Goal: Use online tool/utility: Utilize a website feature to perform a specific function

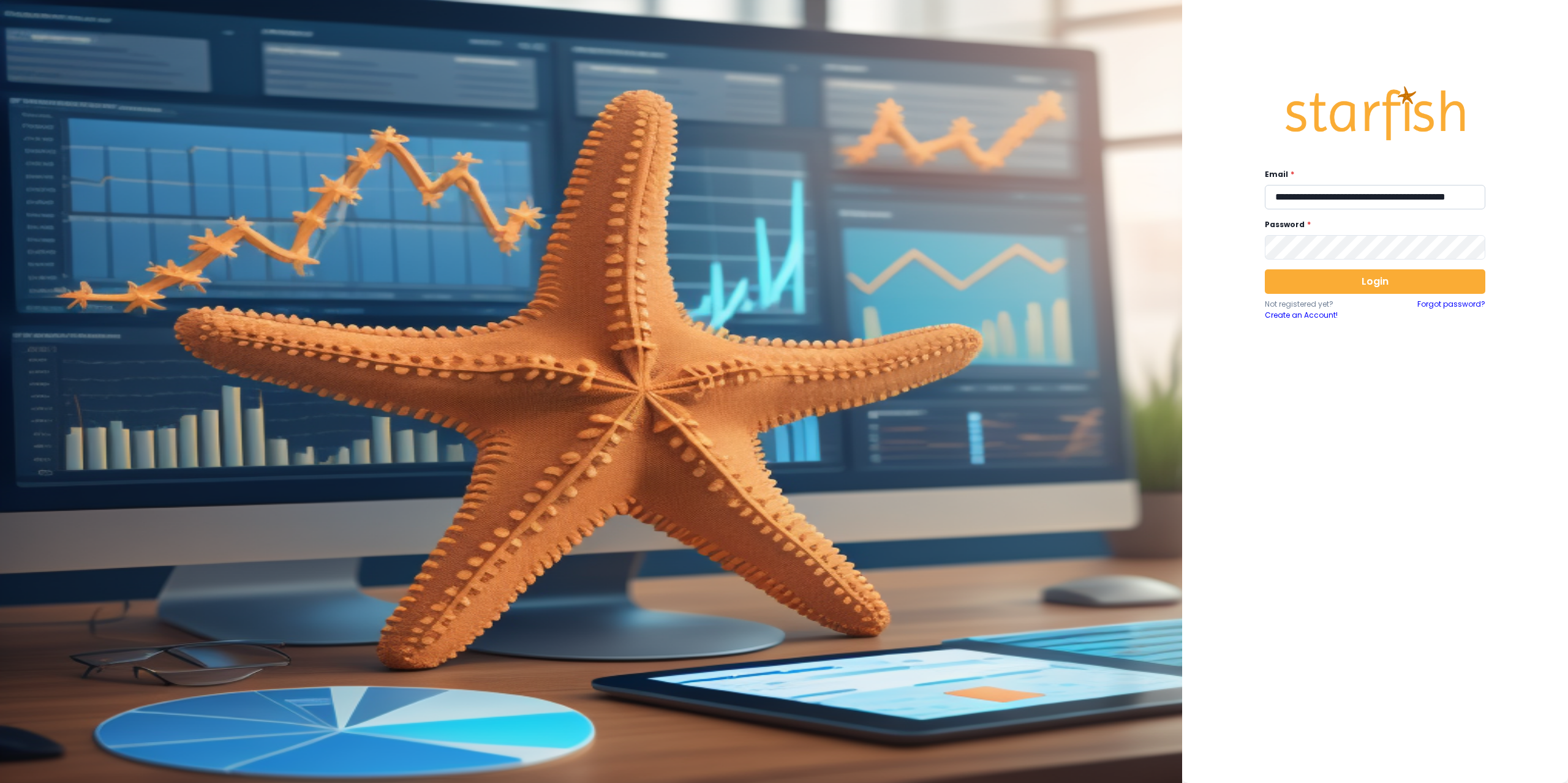
click at [1343, 197] on input "**********" at bounding box center [1375, 197] width 220 height 25
type input "**********"
click at [1355, 279] on button "Login" at bounding box center [1375, 282] width 220 height 25
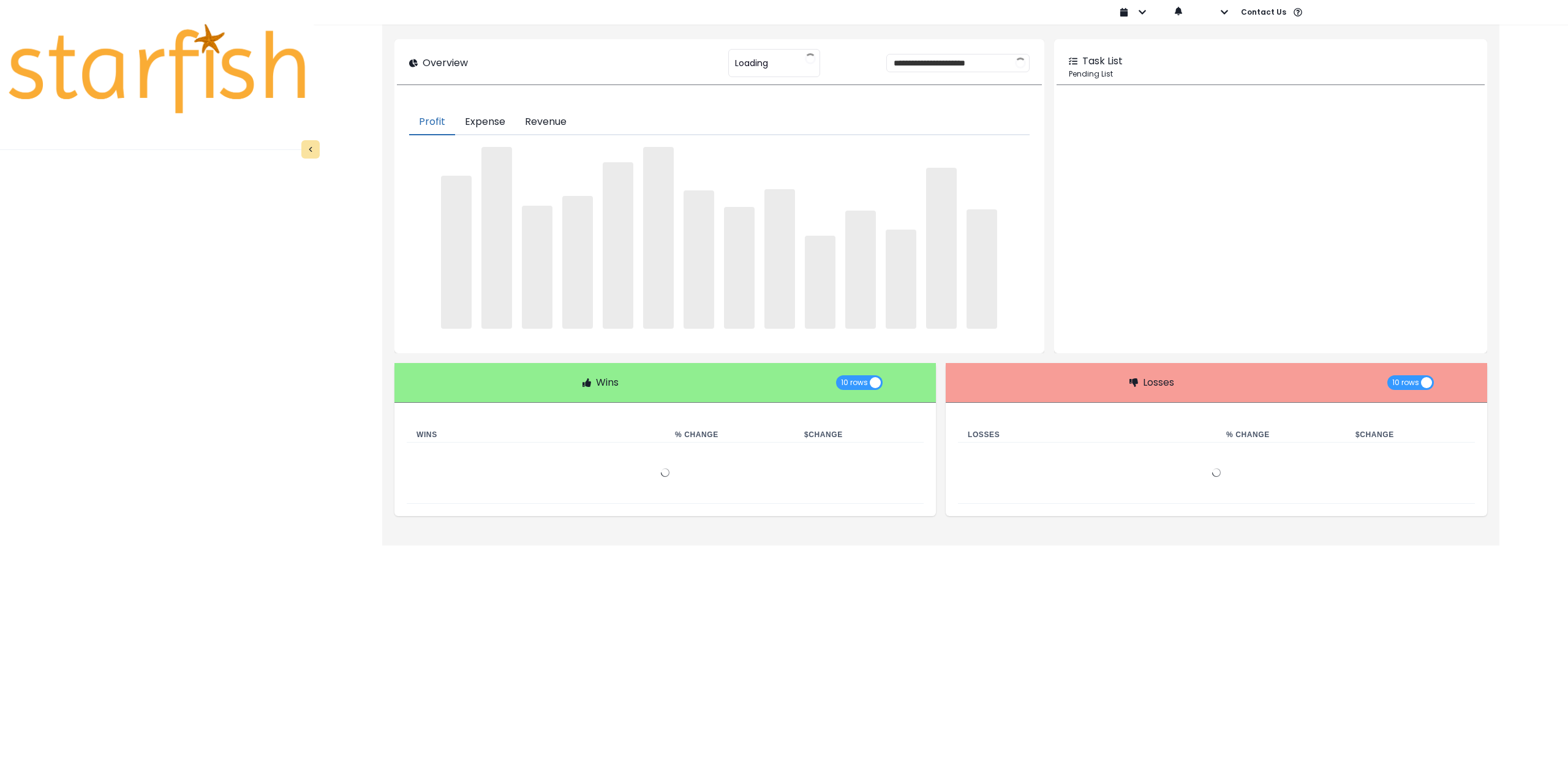
type input "********"
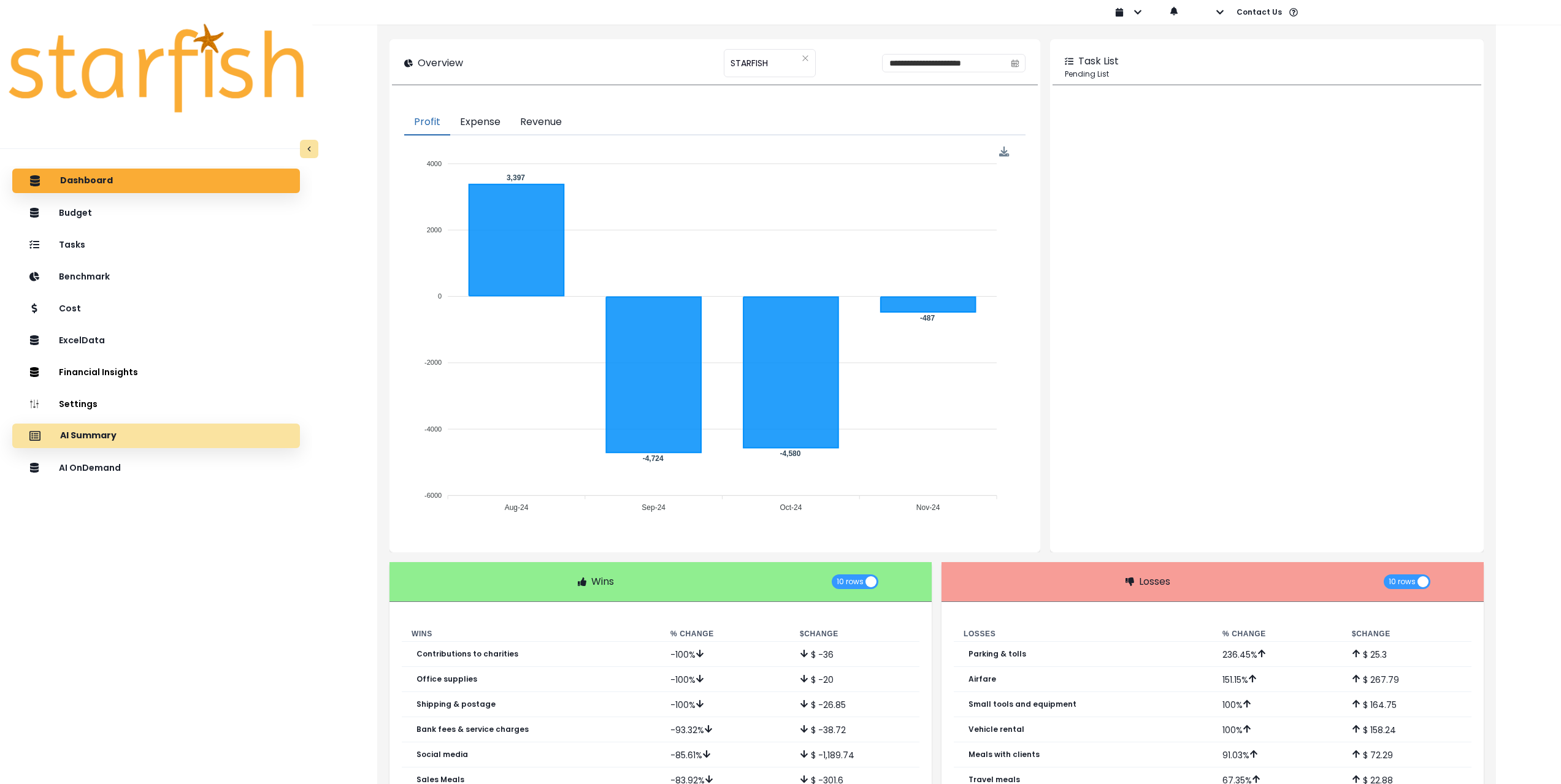
click at [181, 440] on div "AI Summary" at bounding box center [156, 436] width 268 height 26
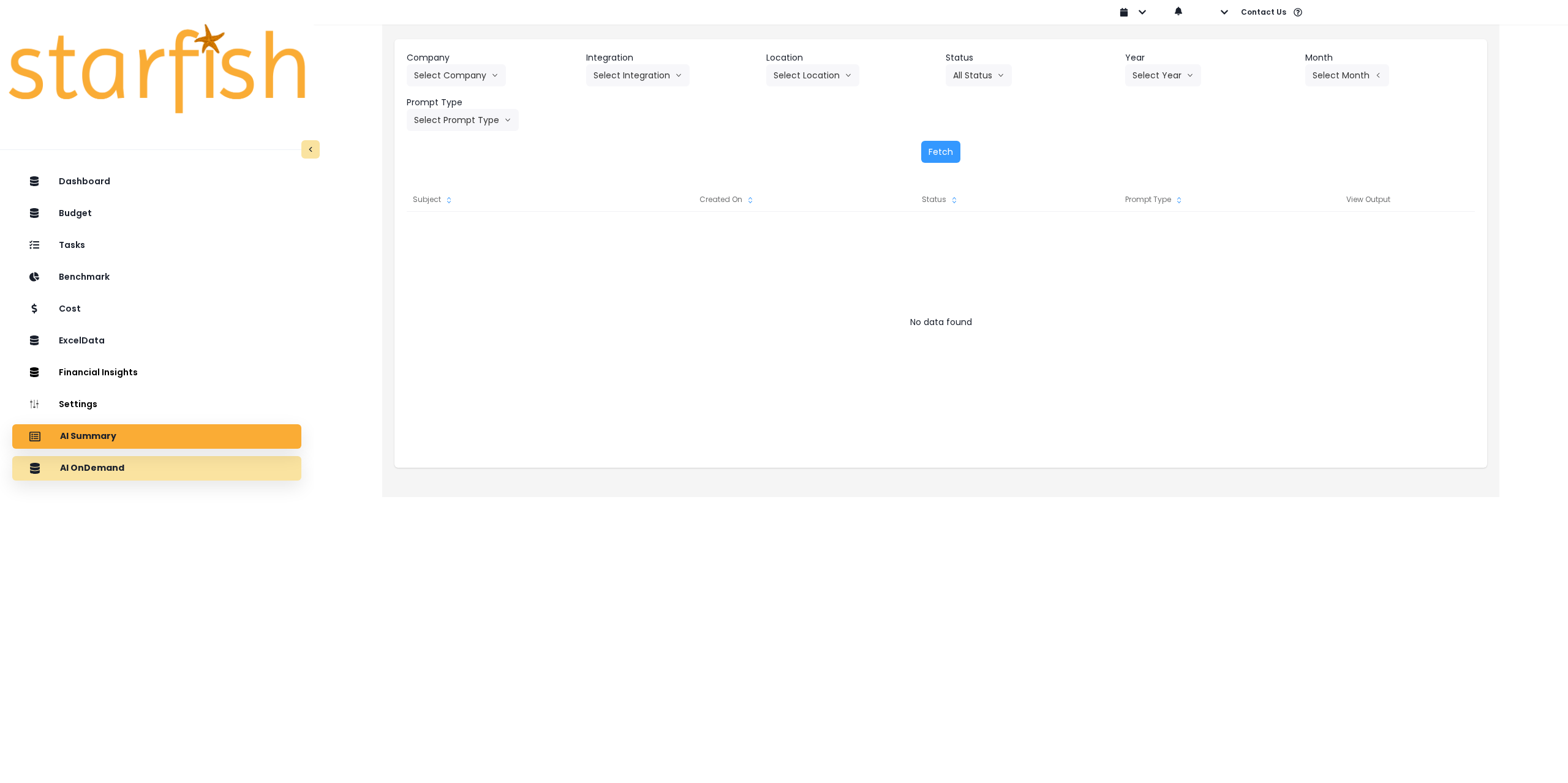
click at [146, 461] on div "AI OnDemand" at bounding box center [157, 469] width 270 height 26
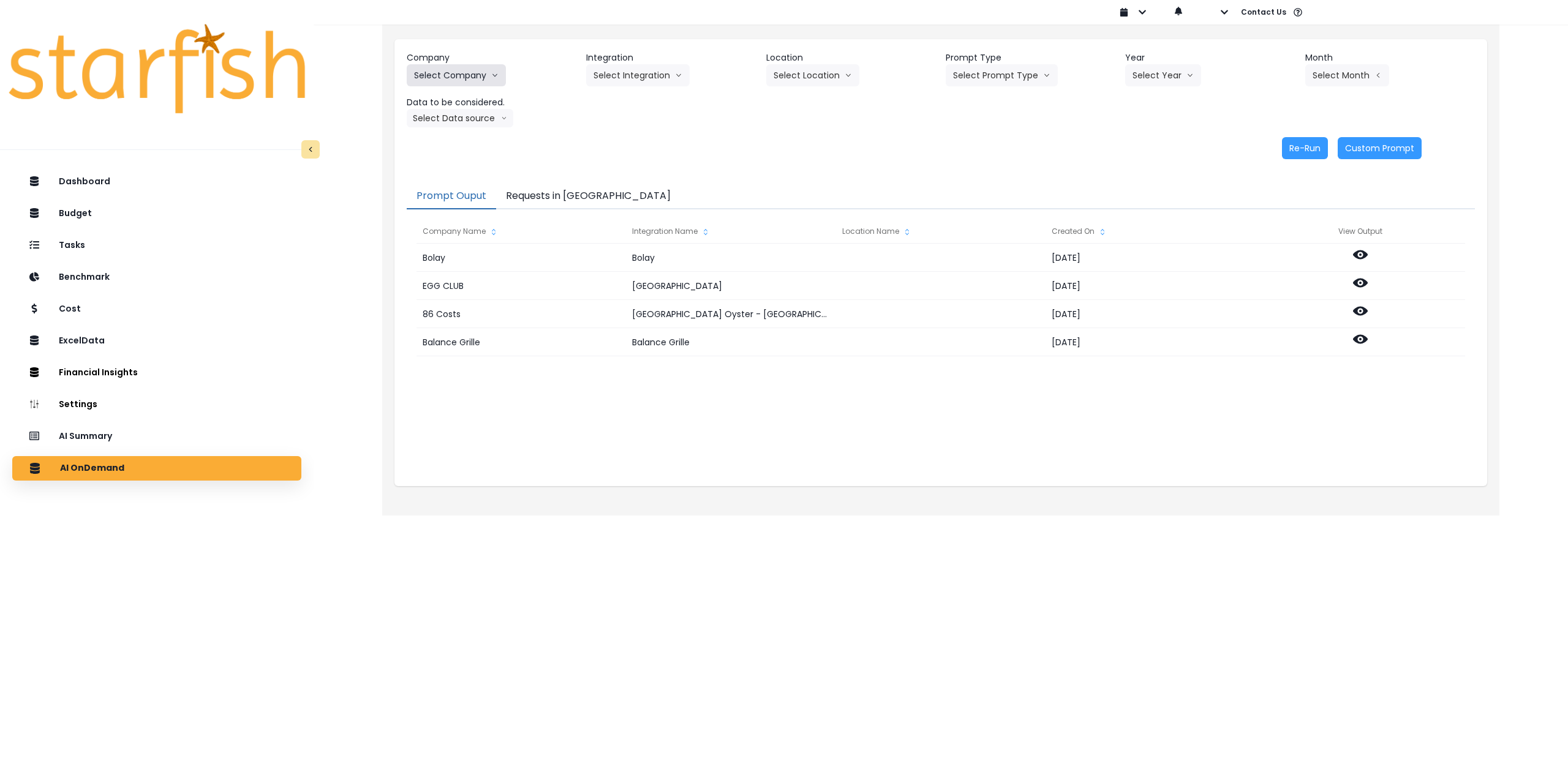
click at [477, 65] on button "Select Company" at bounding box center [456, 75] width 99 height 22
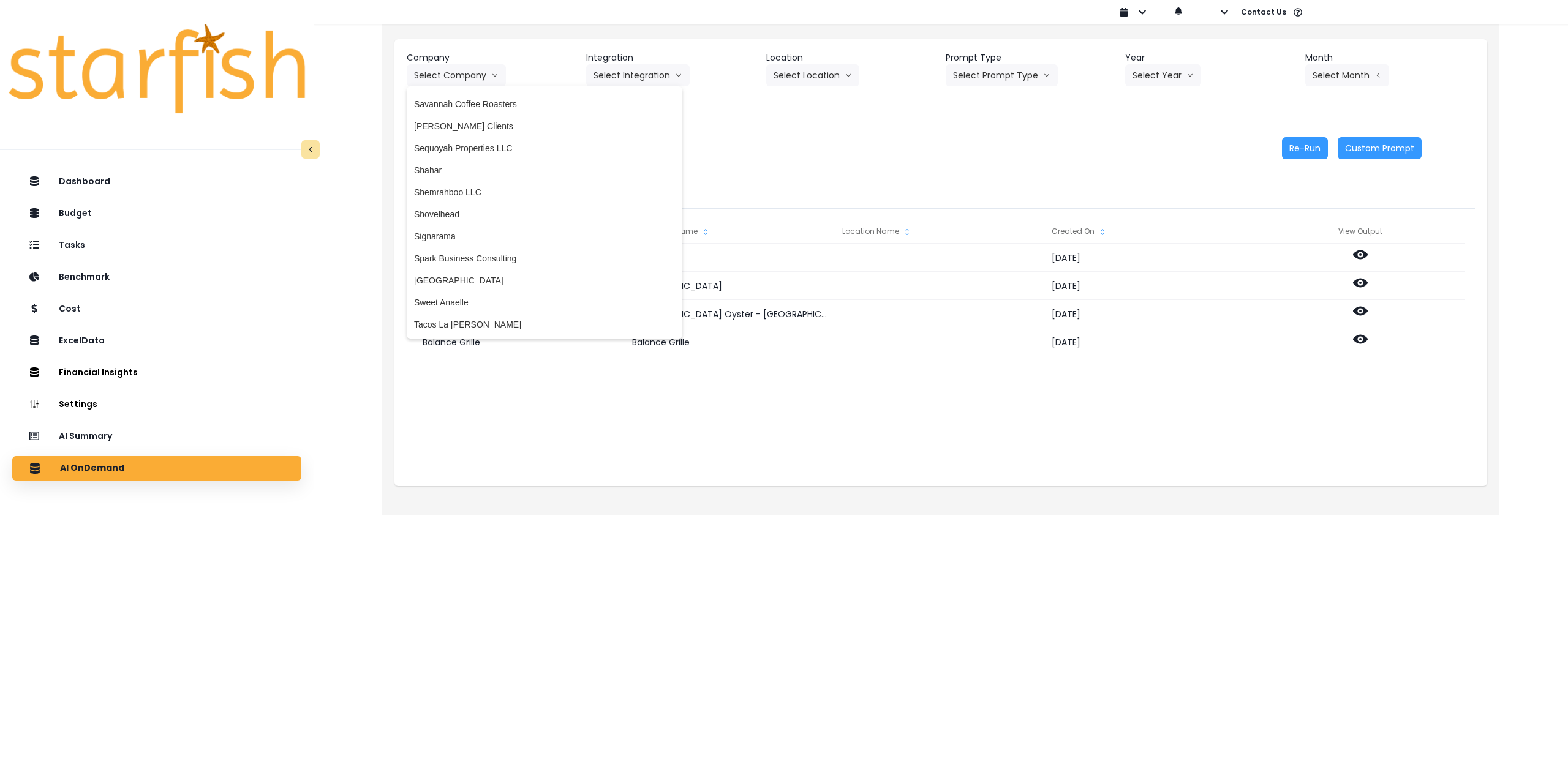
scroll to position [2204, 0]
click at [502, 98] on span "[PERSON_NAME] Clients" at bounding box center [544, 100] width 261 height 12
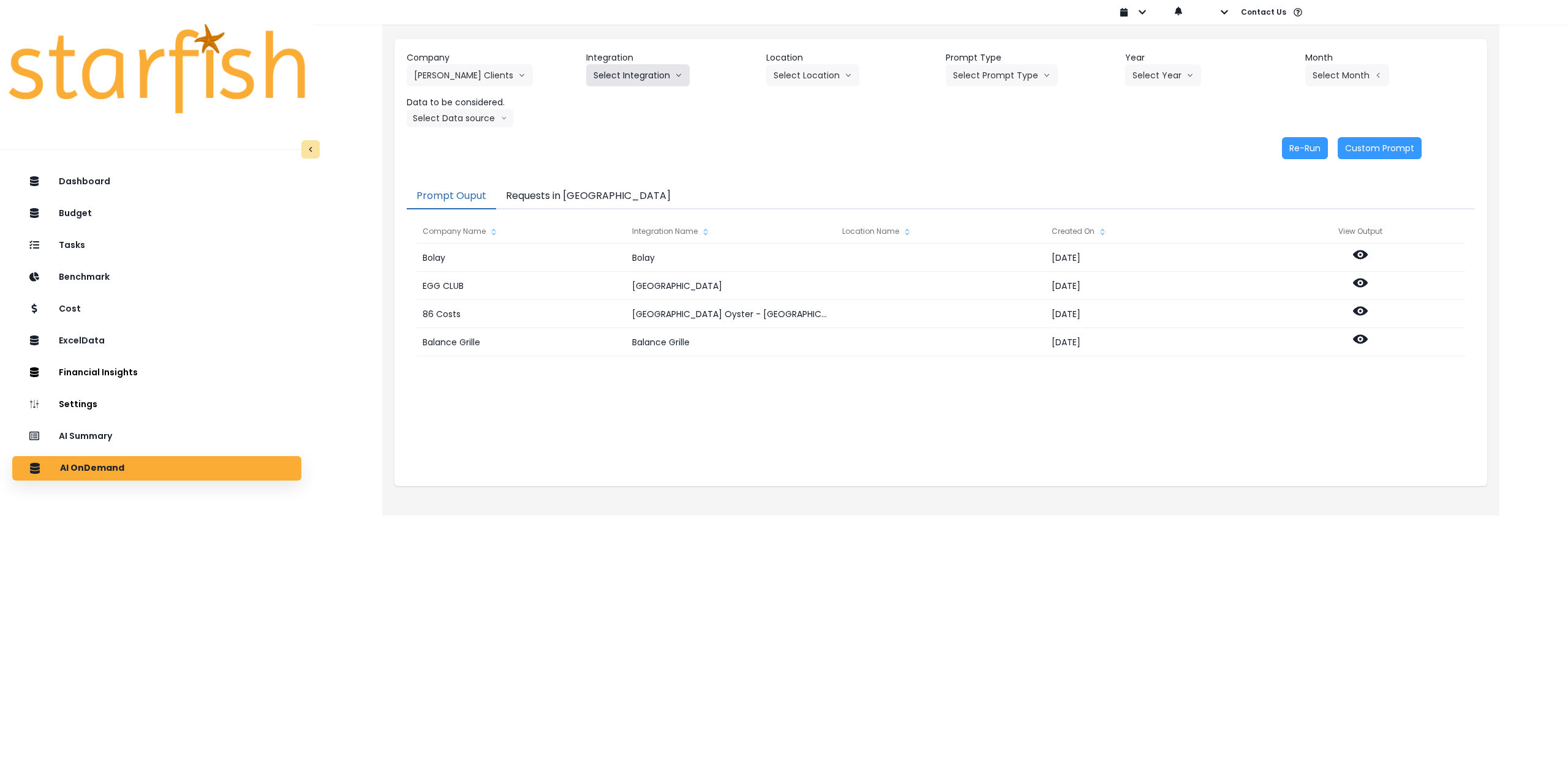
click at [614, 74] on button "Select Integration" at bounding box center [638, 75] width 104 height 22
drag, startPoint x: 619, startPoint y: 104, endPoint x: 816, endPoint y: 91, distance: 197.4
click at [624, 104] on span "[PERSON_NAME]'s Bistro & Wine Bar" at bounding box center [667, 100] width 147 height 12
click at [830, 84] on button "Select Location" at bounding box center [817, 75] width 93 height 22
click at [807, 110] on li "All Locations" at bounding box center [802, 101] width 63 height 22
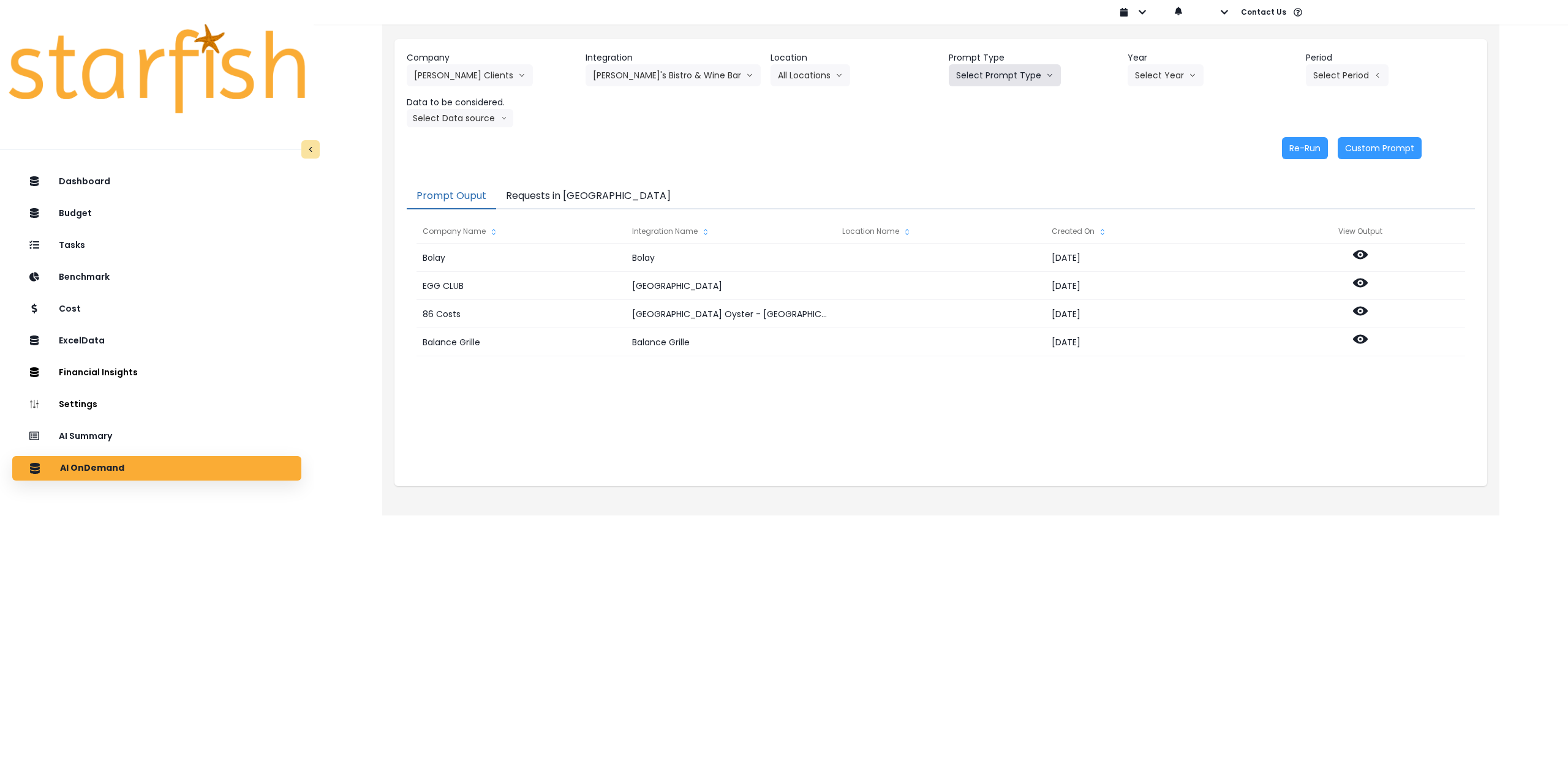
click at [1003, 81] on button "Select Prompt Type" at bounding box center [1004, 75] width 112 height 22
click at [993, 167] on span "Monthly Summary" at bounding box center [990, 167] width 69 height 12
click at [1197, 66] on button "Select Year" at bounding box center [1165, 75] width 76 height 22
click at [1137, 144] on span "2025" at bounding box center [1144, 145] width 19 height 12
click at [1348, 76] on button "Select Period" at bounding box center [1348, 75] width 83 height 22
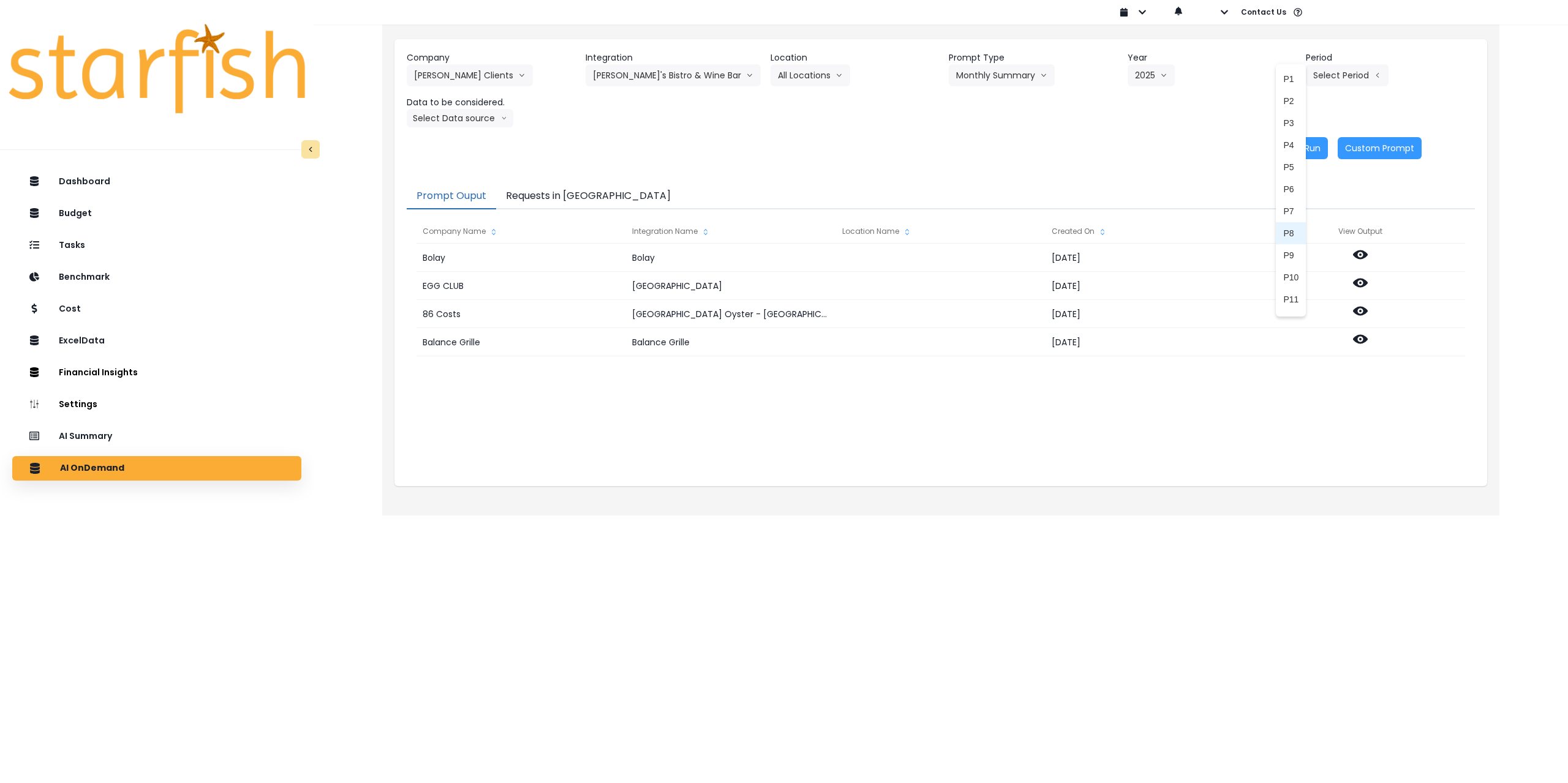
click at [1283, 231] on span "P8" at bounding box center [1291, 233] width 16 height 12
drag, startPoint x: 435, startPoint y: 121, endPoint x: 440, endPoint y: 128, distance: 8.6
click at [436, 121] on button "Select Data source" at bounding box center [460, 118] width 106 height 18
click at [449, 141] on span "Comparison overtime" at bounding box center [455, 142] width 82 height 12
click at [1297, 153] on button "Re-Run" at bounding box center [1305, 148] width 46 height 22
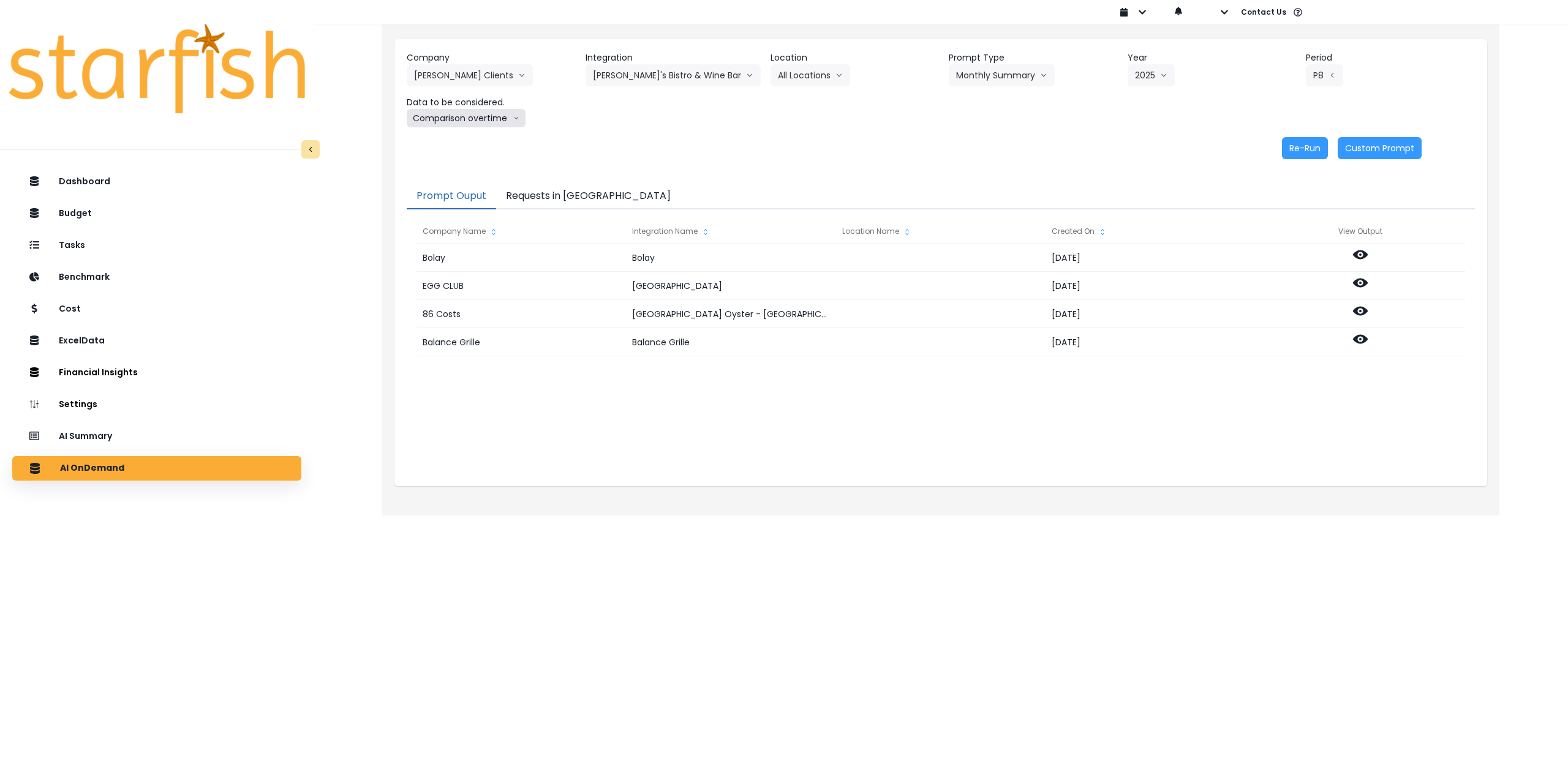
click at [479, 116] on button "Comparison overtime" at bounding box center [466, 118] width 119 height 18
click at [451, 158] on span "Location Analysis" at bounding box center [455, 164] width 82 height 12
click at [1290, 146] on button "Re-Run" at bounding box center [1305, 148] width 46 height 22
click at [449, 78] on button "[PERSON_NAME] Clients" at bounding box center [469, 75] width 126 height 22
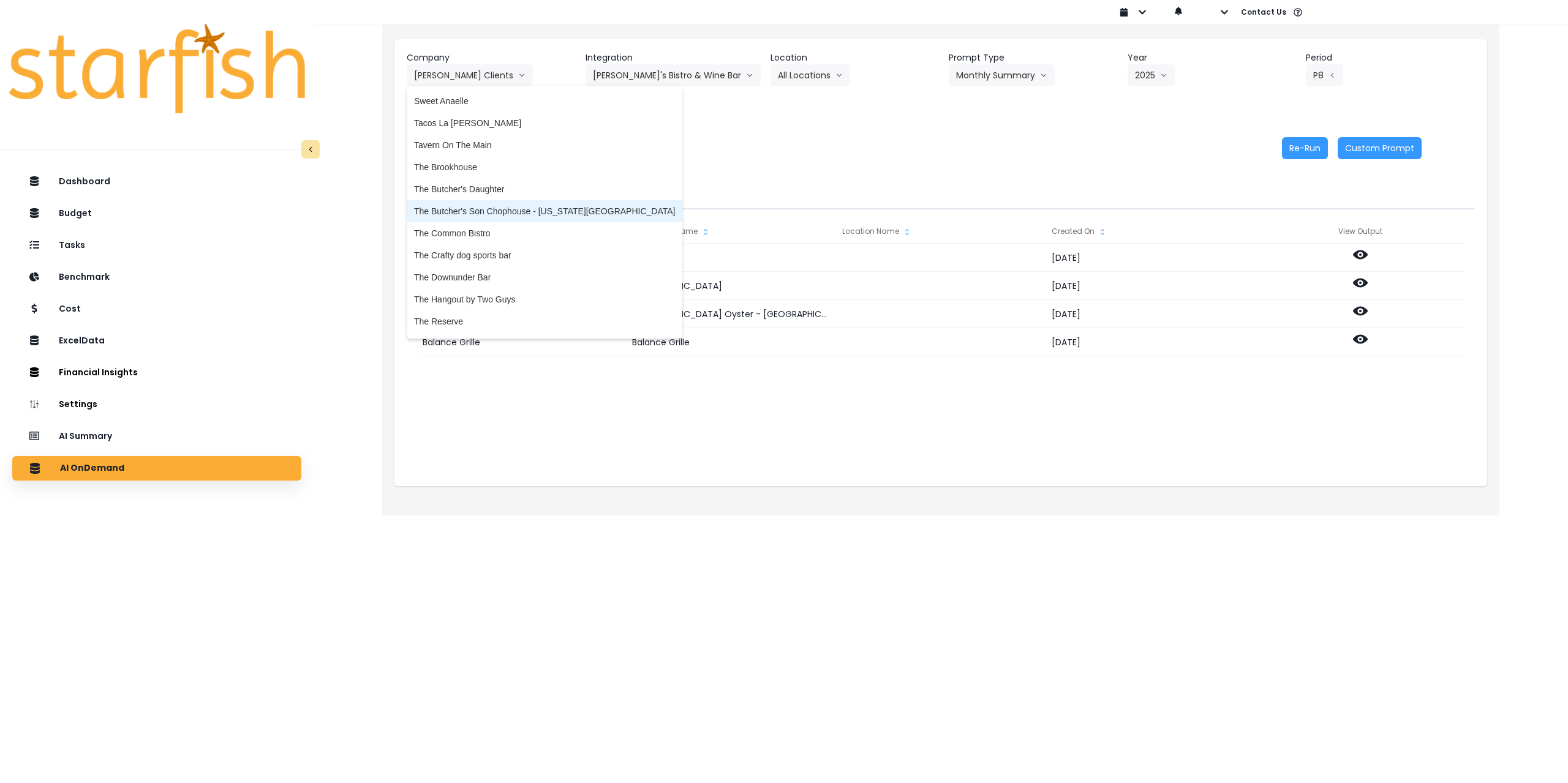
scroll to position [2388, 0]
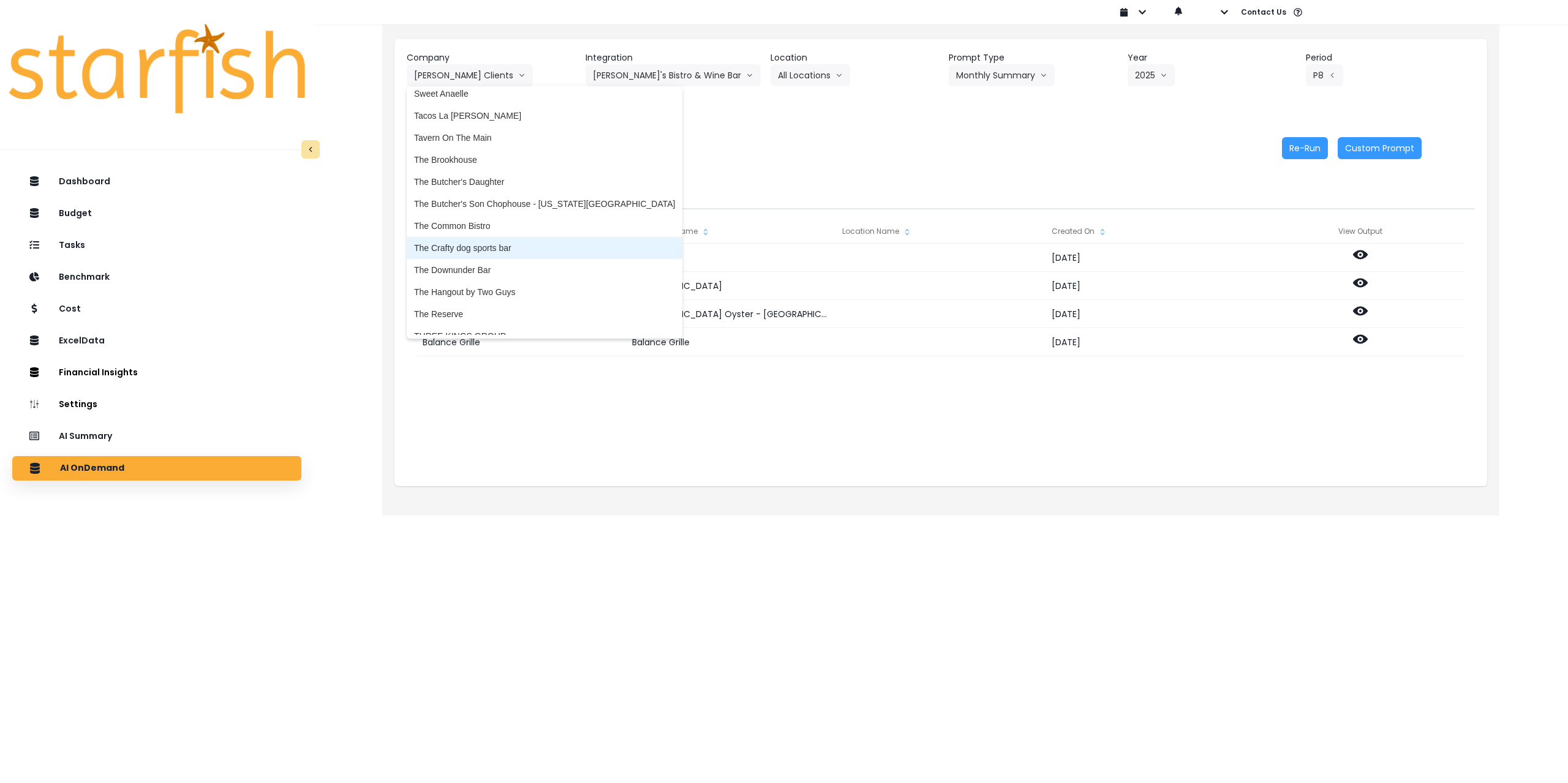
click at [514, 248] on span "The Crafty dog sports bar" at bounding box center [544, 248] width 261 height 12
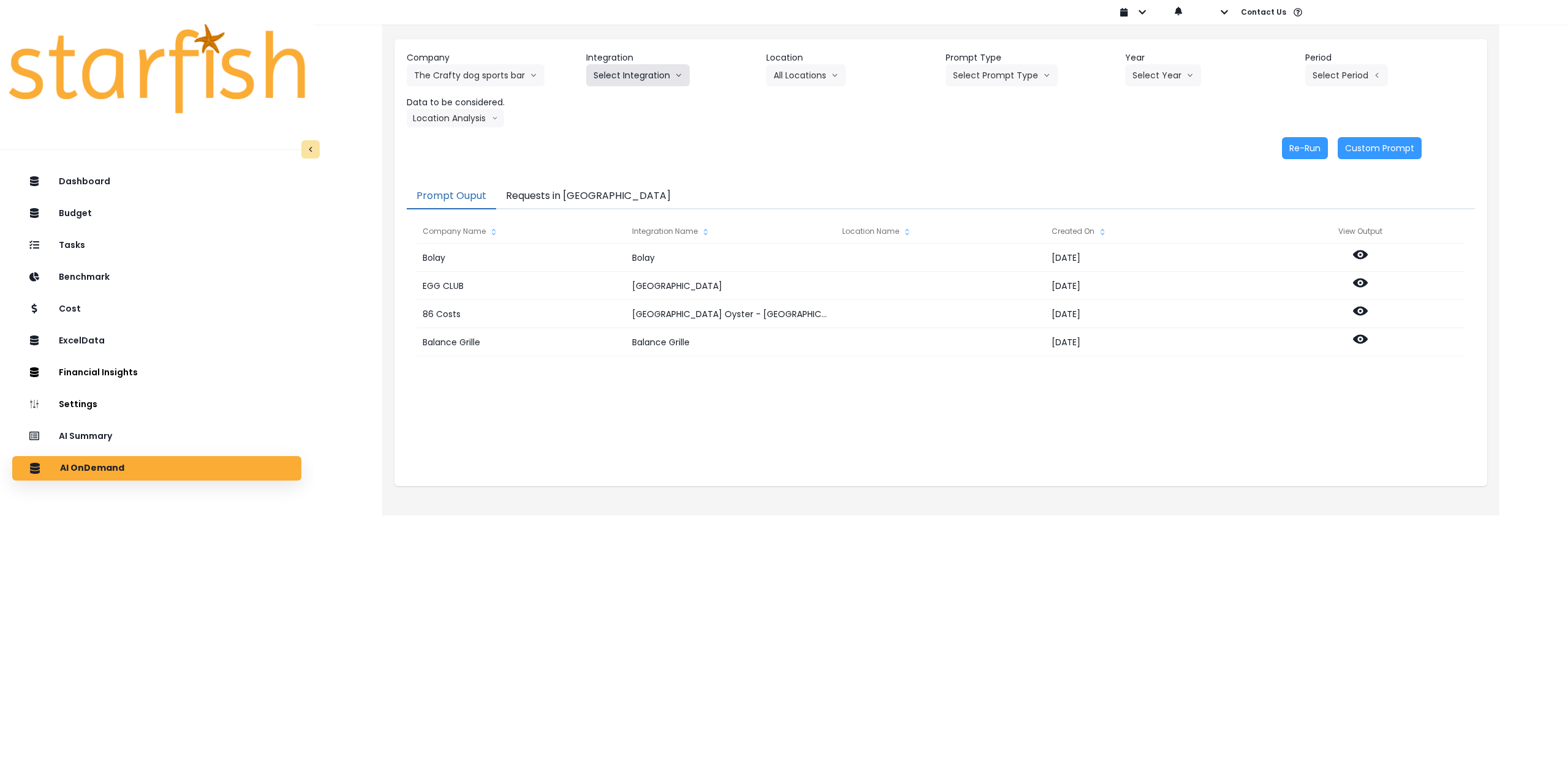
click at [649, 84] on button "Select Integration" at bounding box center [638, 75] width 104 height 22
click at [623, 110] on li "Quickbooks" at bounding box center [616, 101] width 60 height 22
click at [803, 76] on button "Select Location" at bounding box center [813, 75] width 93 height 22
click at [794, 100] on span "All Locations" at bounding box center [798, 100] width 49 height 12
click at [965, 85] on button "Select Prompt Type" at bounding box center [1001, 75] width 112 height 22
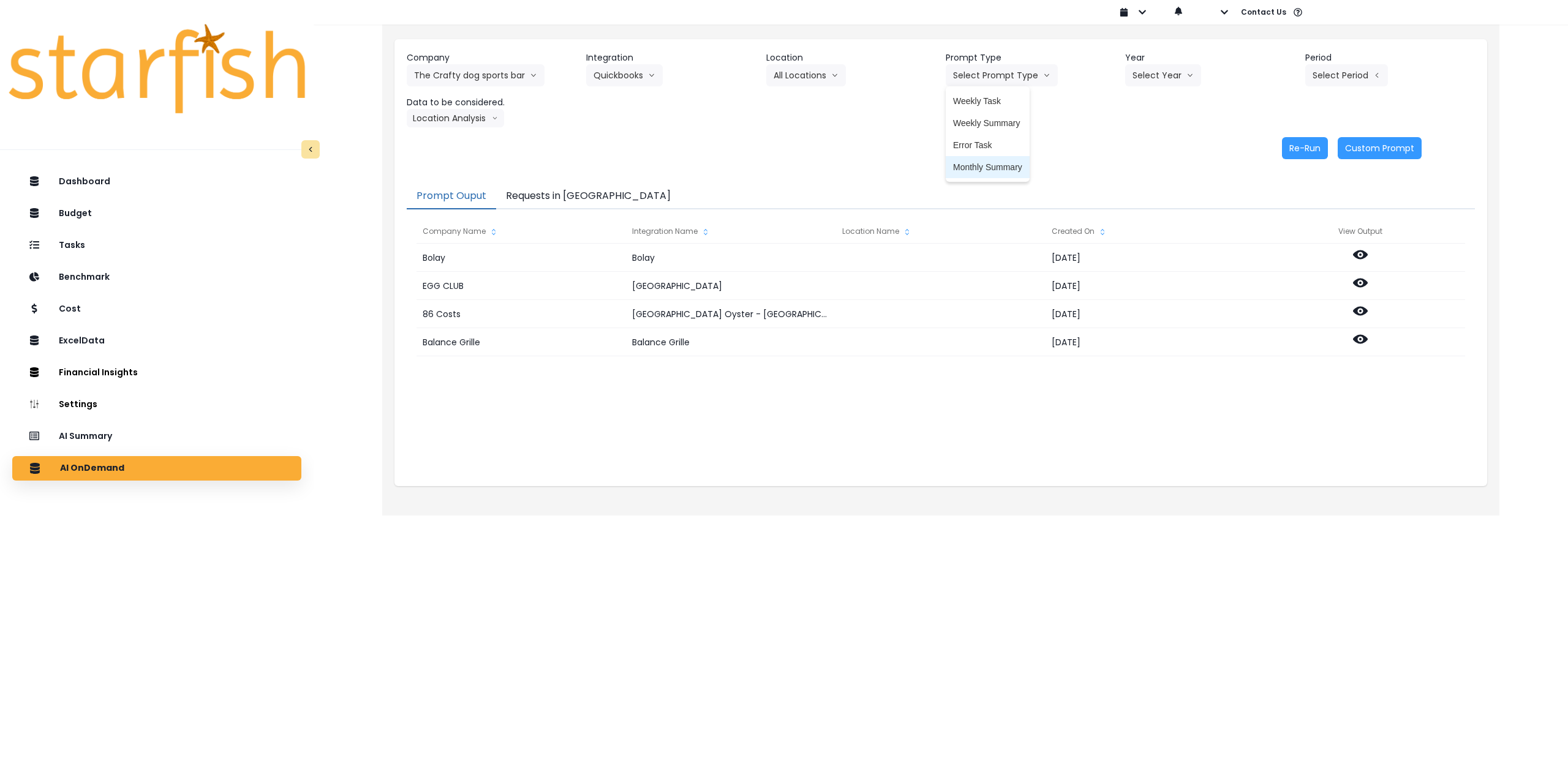
drag, startPoint x: 974, startPoint y: 169, endPoint x: 1096, endPoint y: 119, distance: 131.8
click at [976, 169] on span "Monthly Summary" at bounding box center [988, 167] width 69 height 12
click at [1145, 76] on button "Select Year" at bounding box center [1163, 75] width 76 height 22
click at [1137, 148] on span "2025" at bounding box center [1141, 145] width 19 height 12
click at [1327, 73] on button "Select Period" at bounding box center [1347, 75] width 83 height 22
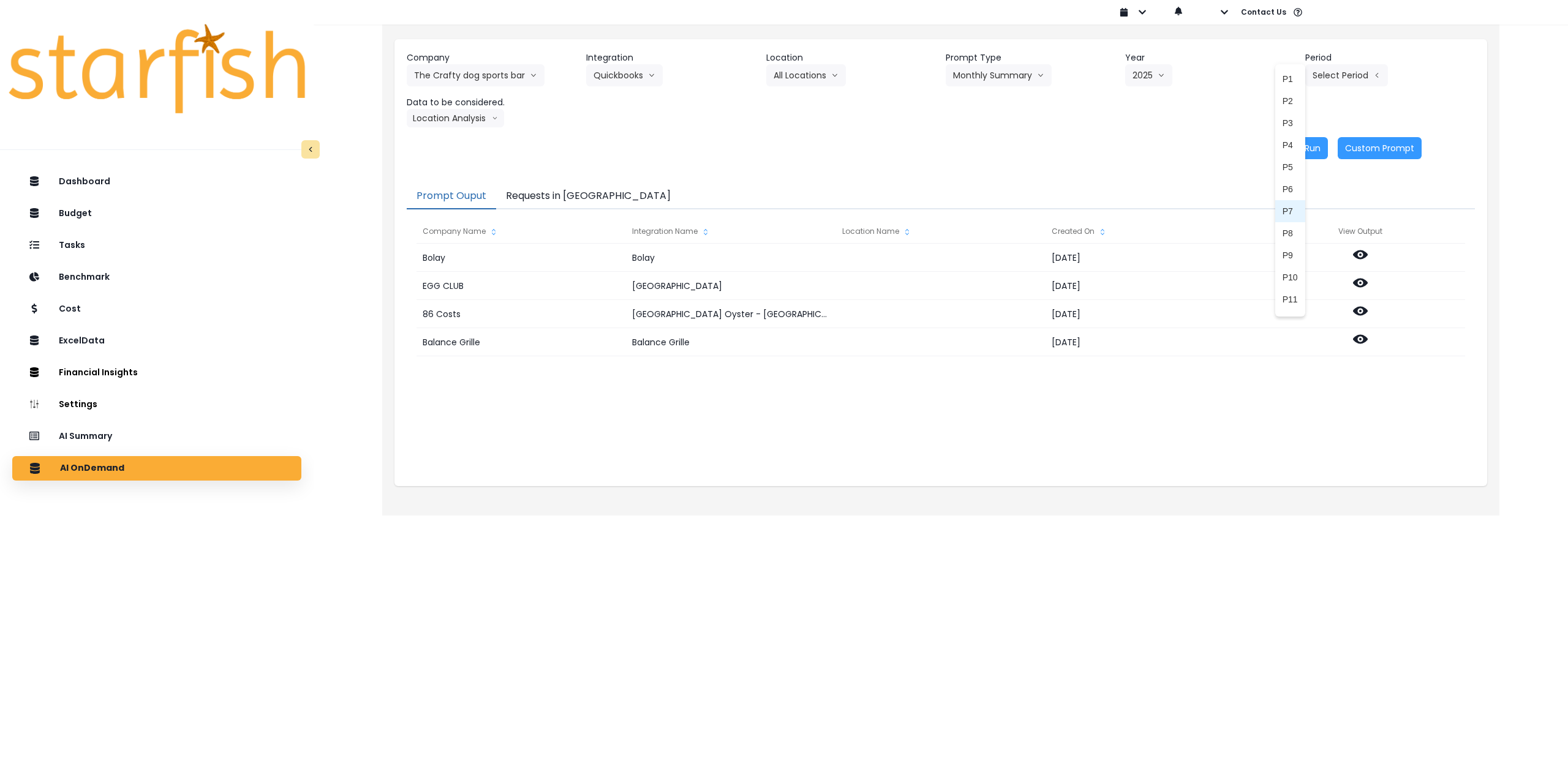
click at [1288, 210] on span "P7" at bounding box center [1290, 211] width 16 height 12
click at [471, 122] on button "Location Analysis" at bounding box center [455, 118] width 97 height 18
click at [461, 142] on span "Comparison overtime" at bounding box center [455, 142] width 82 height 12
click at [1305, 146] on button "Re-Run" at bounding box center [1305, 148] width 46 height 22
click at [490, 117] on button "Comparison overtime" at bounding box center [466, 118] width 119 height 18
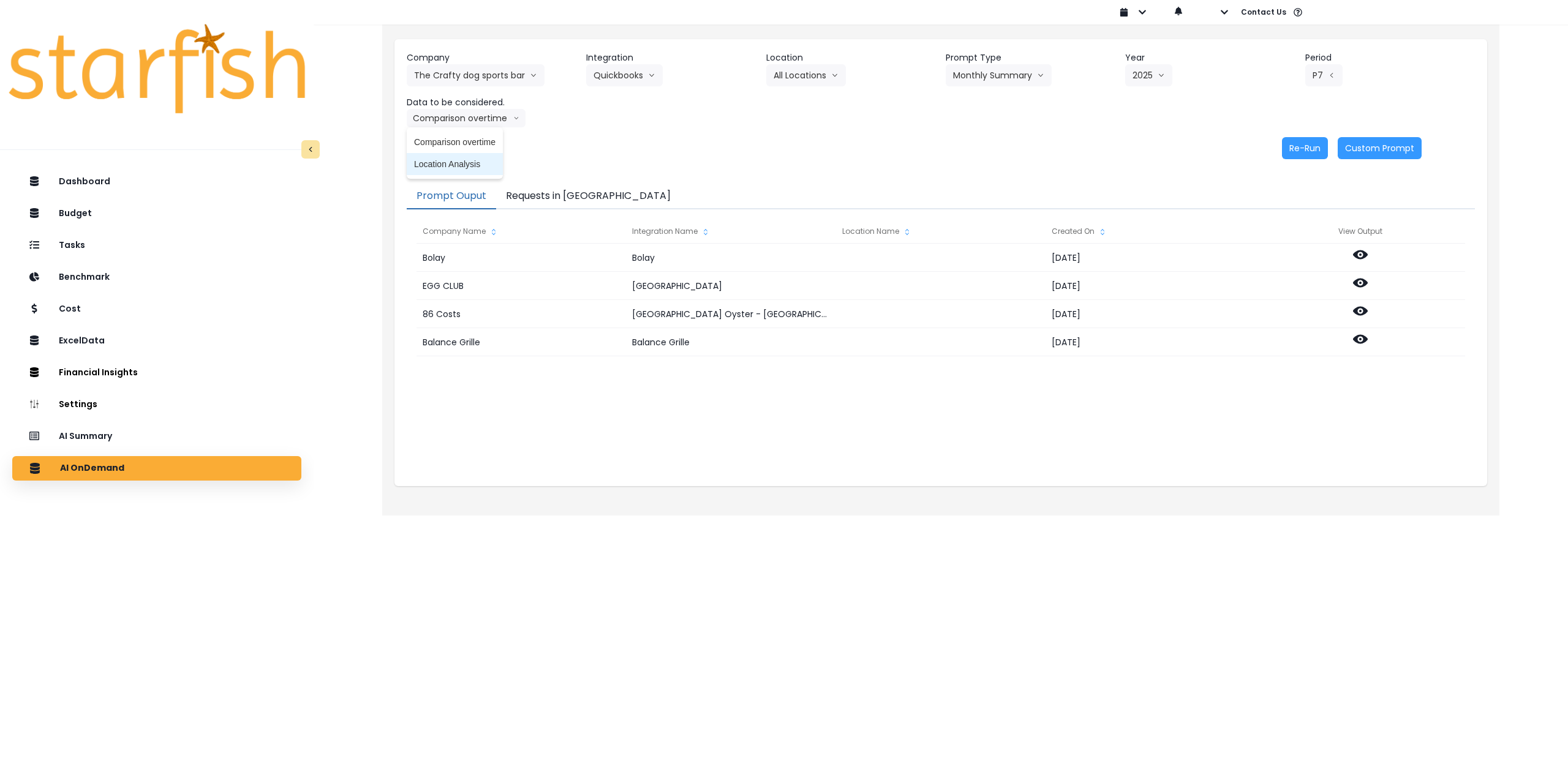
click at [450, 160] on span "Location Analysis" at bounding box center [455, 164] width 82 height 12
click at [1313, 149] on button "Re-Run" at bounding box center [1305, 148] width 46 height 22
click at [466, 74] on button "The Crafty dog sports bar" at bounding box center [475, 75] width 138 height 22
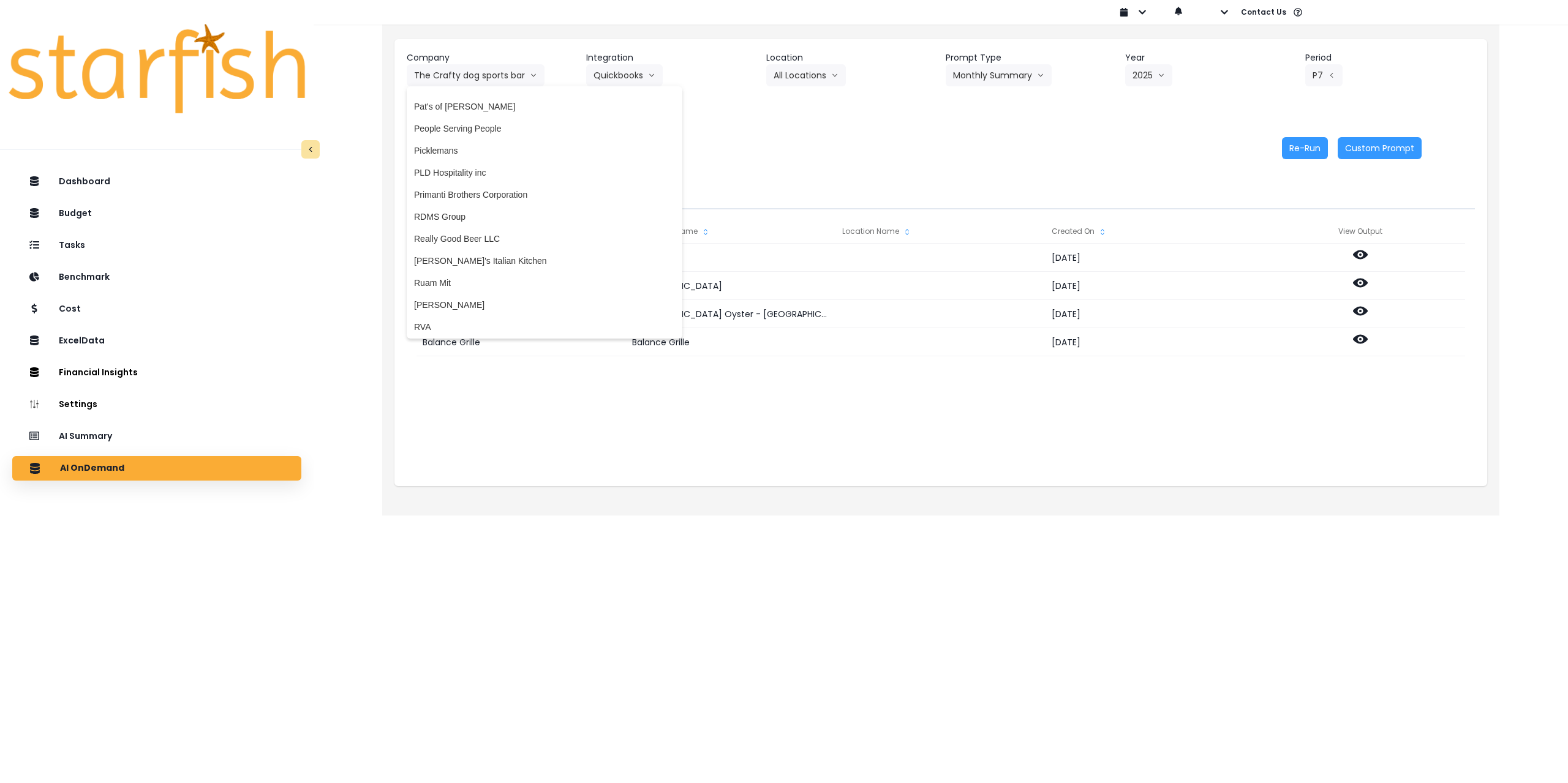
scroll to position [1836, 0]
click at [469, 113] on span "Papa [PERSON_NAME]" at bounding box center [544, 115] width 261 height 12
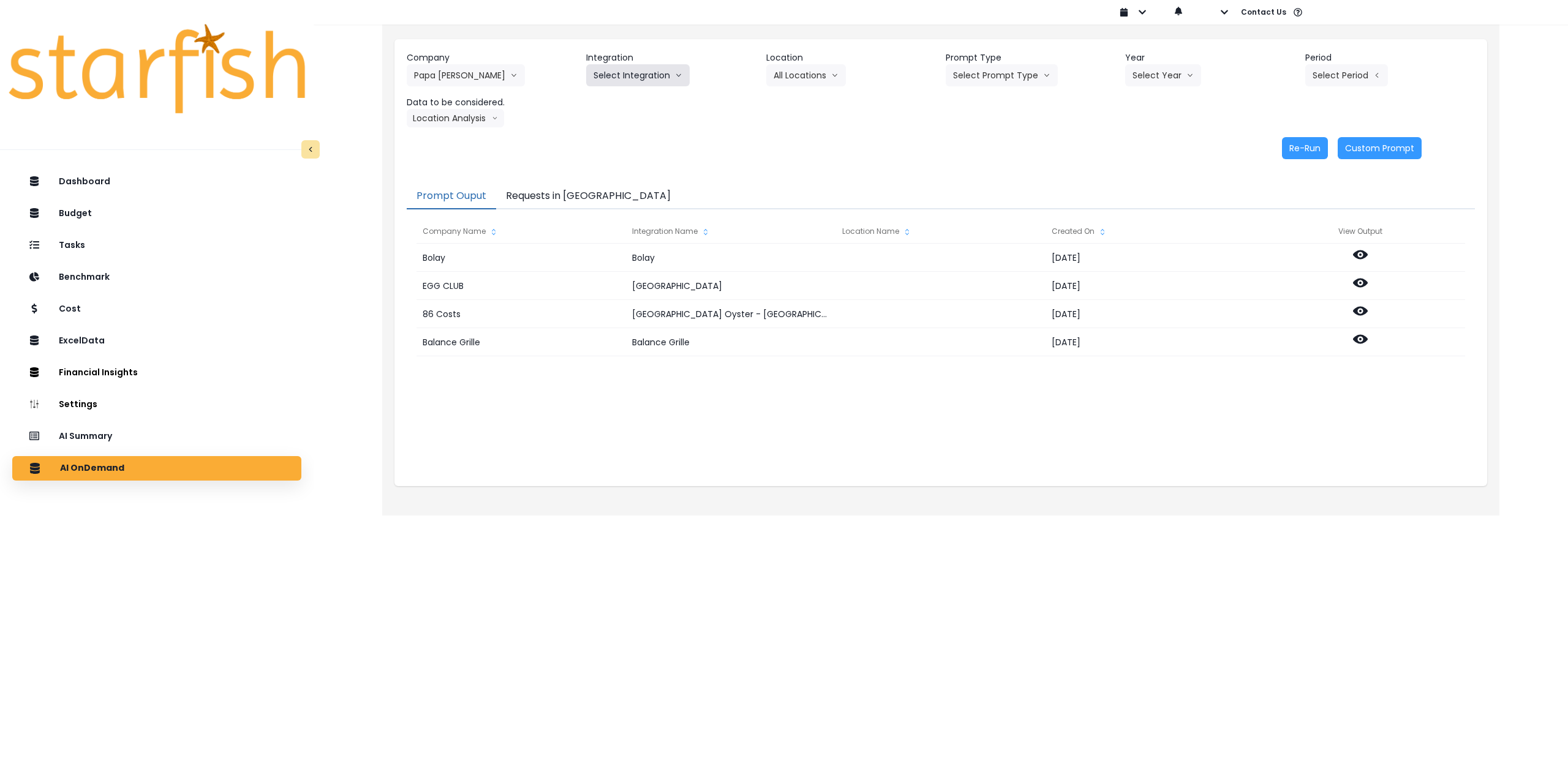
click at [632, 68] on button "Select Integration" at bounding box center [638, 75] width 104 height 22
drag, startPoint x: 634, startPoint y: 103, endPoint x: 547, endPoint y: 150, distance: 98.9
click at [551, 148] on div "Company Papa [PERSON_NAME] 86 Costs Asti Bagel Cafe Balance Grille Bald Ginger …" at bounding box center [940, 105] width 1093 height 132
click at [543, 156] on div "Re-Run Custom Prompt" at bounding box center [914, 148] width 1015 height 22
click at [475, 114] on button "Location Analysis" at bounding box center [455, 118] width 97 height 18
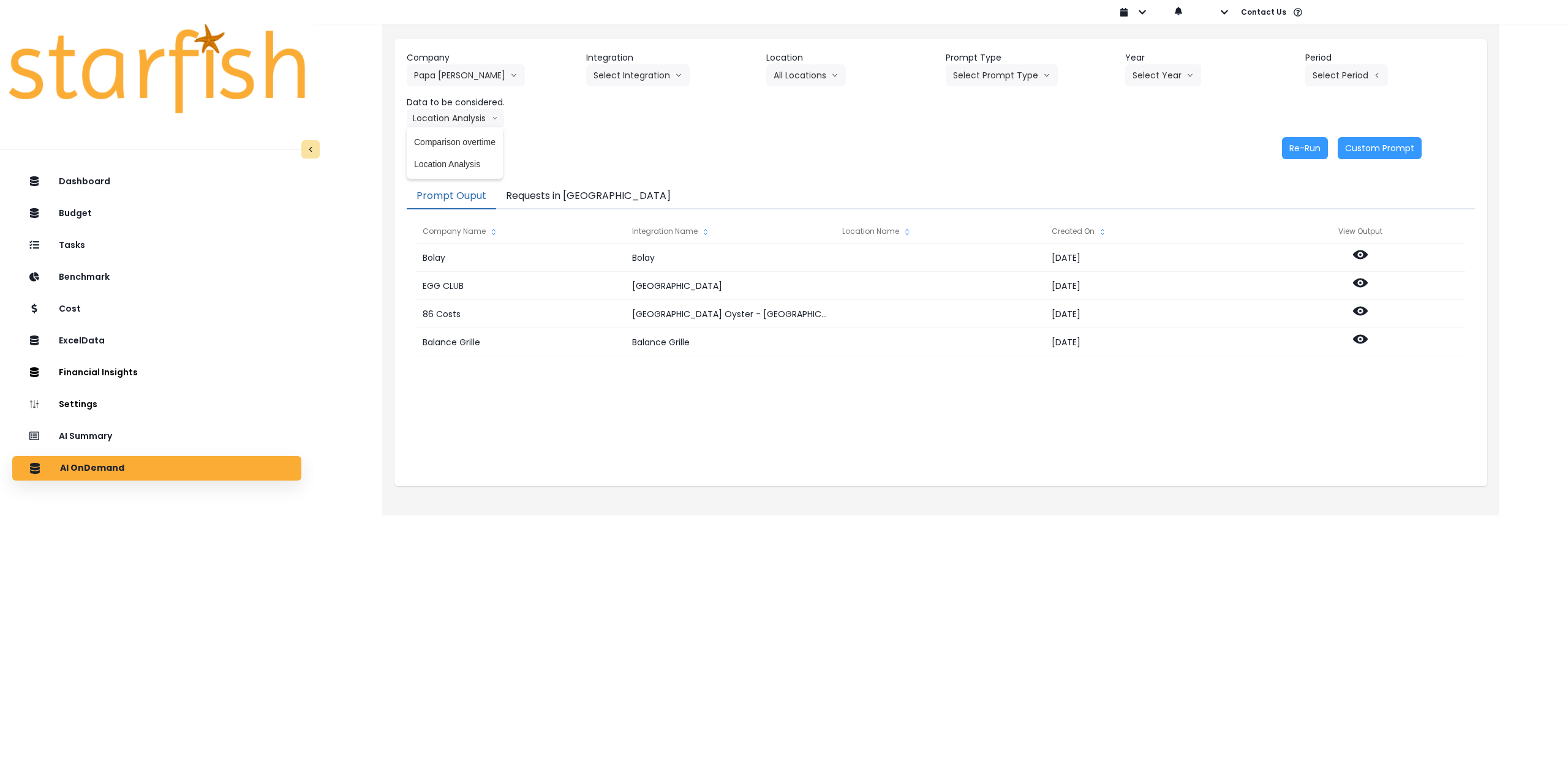
click at [631, 126] on div "Company Papa [PERSON_NAME] 86 Costs Asti Bagel Cafe Balance Grille Bald Ginger …" at bounding box center [940, 89] width 1068 height 76
click at [646, 72] on button "Select Integration" at bounding box center [638, 75] width 104 height 22
click at [630, 101] on span "QuickBooks" at bounding box center [629, 100] width 72 height 12
click at [811, 76] on button "Select Location" at bounding box center [813, 75] width 93 height 22
click at [800, 102] on span "All Locations" at bounding box center [798, 100] width 49 height 12
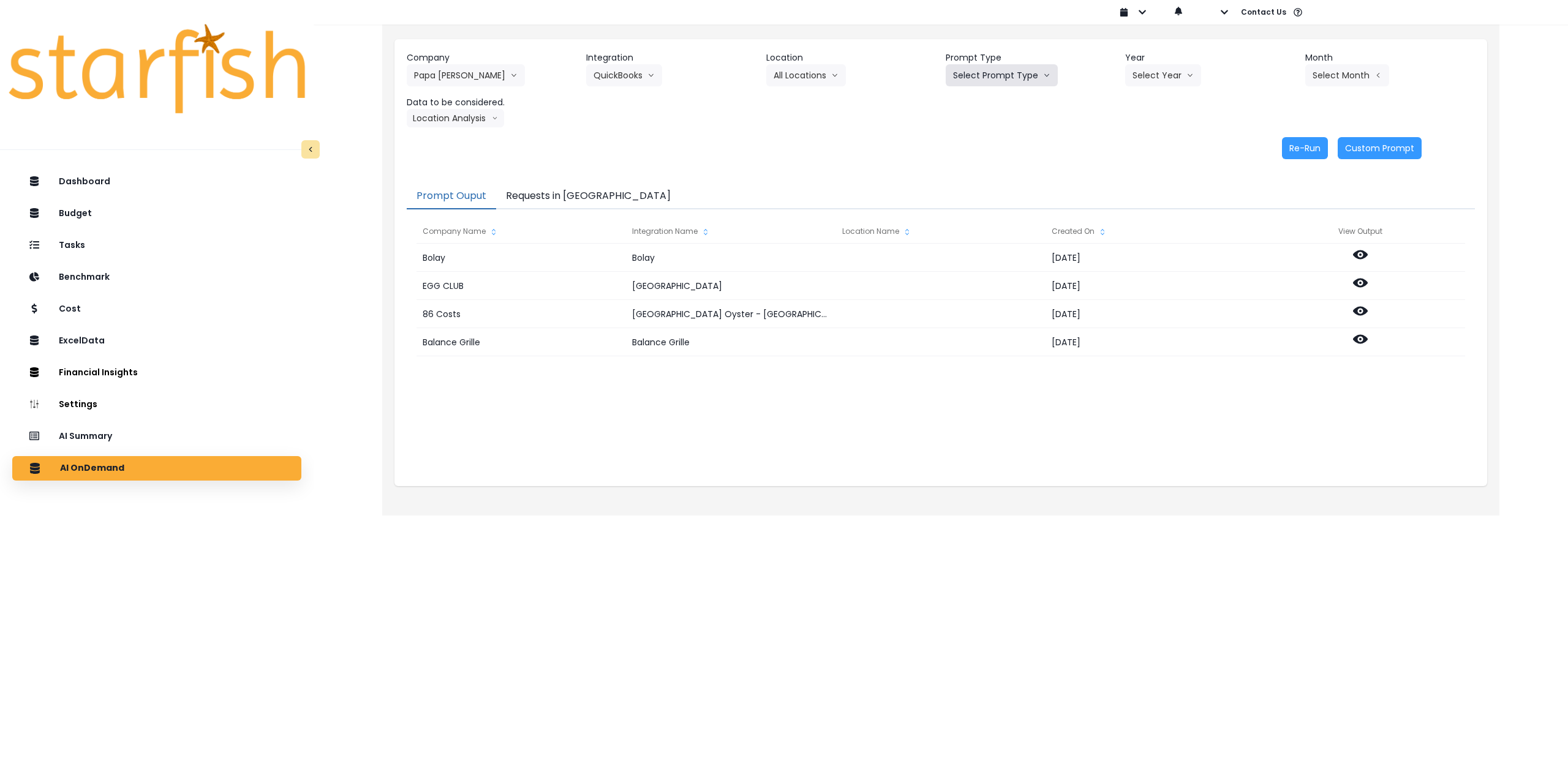
click at [1017, 77] on button "Select Prompt Type" at bounding box center [1001, 75] width 112 height 22
click at [995, 161] on li "Monthly Summary" at bounding box center [987, 167] width 84 height 22
click at [1156, 71] on button "Select Year" at bounding box center [1163, 75] width 76 height 22
click at [1145, 149] on span "2025" at bounding box center [1141, 145] width 19 height 12
click at [1345, 62] on header "Month" at bounding box center [1390, 58] width 170 height 13
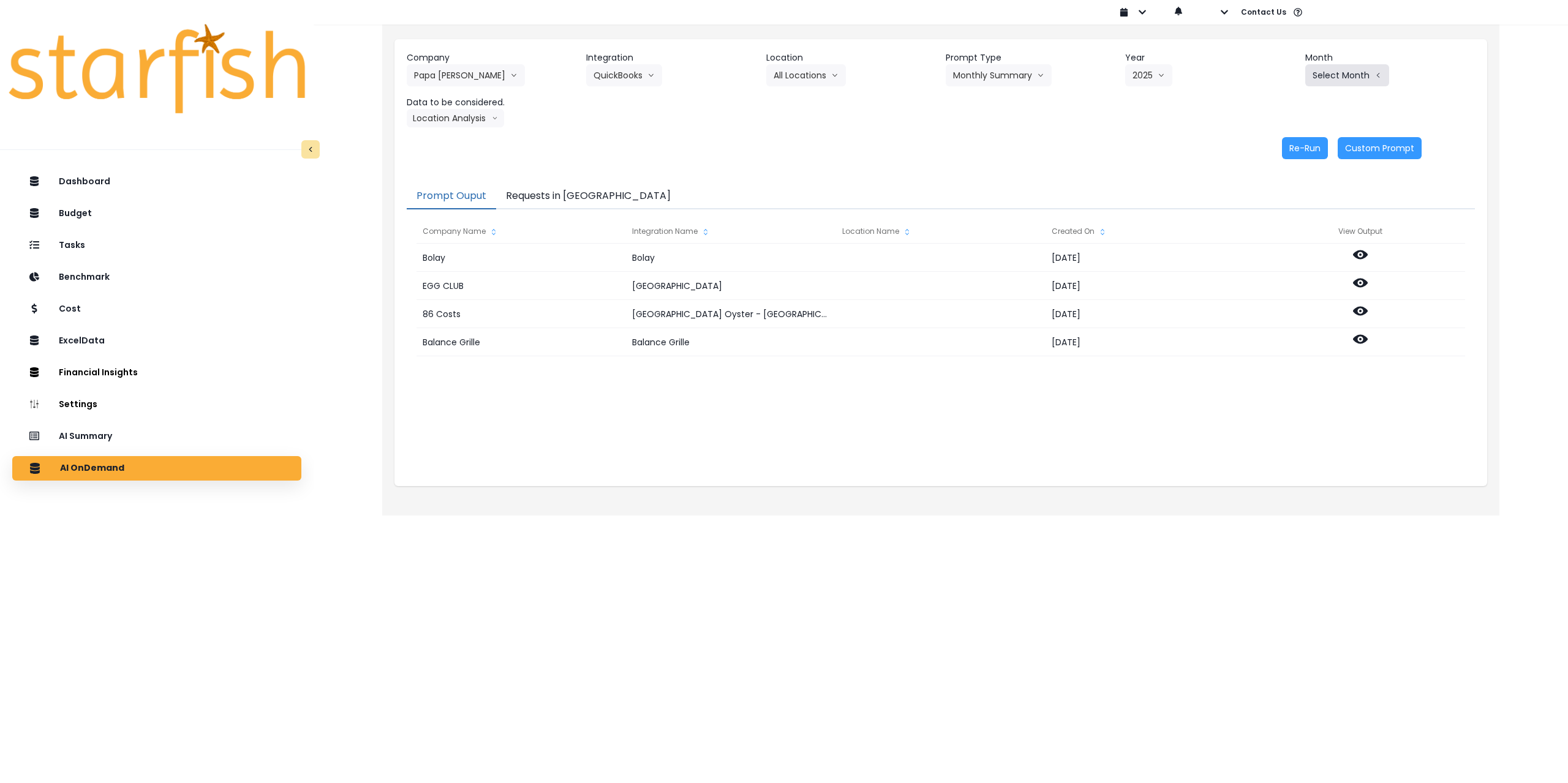
drag, startPoint x: 1346, startPoint y: 72, endPoint x: 1347, endPoint y: 82, distance: 10.0
click at [1346, 73] on button "Select Month" at bounding box center [1347, 75] width 84 height 22
click at [1280, 204] on li "July" at bounding box center [1286, 211] width 39 height 22
click at [444, 123] on button "Location Analysis" at bounding box center [455, 118] width 97 height 18
click at [446, 141] on span "Comparison overtime" at bounding box center [455, 142] width 82 height 12
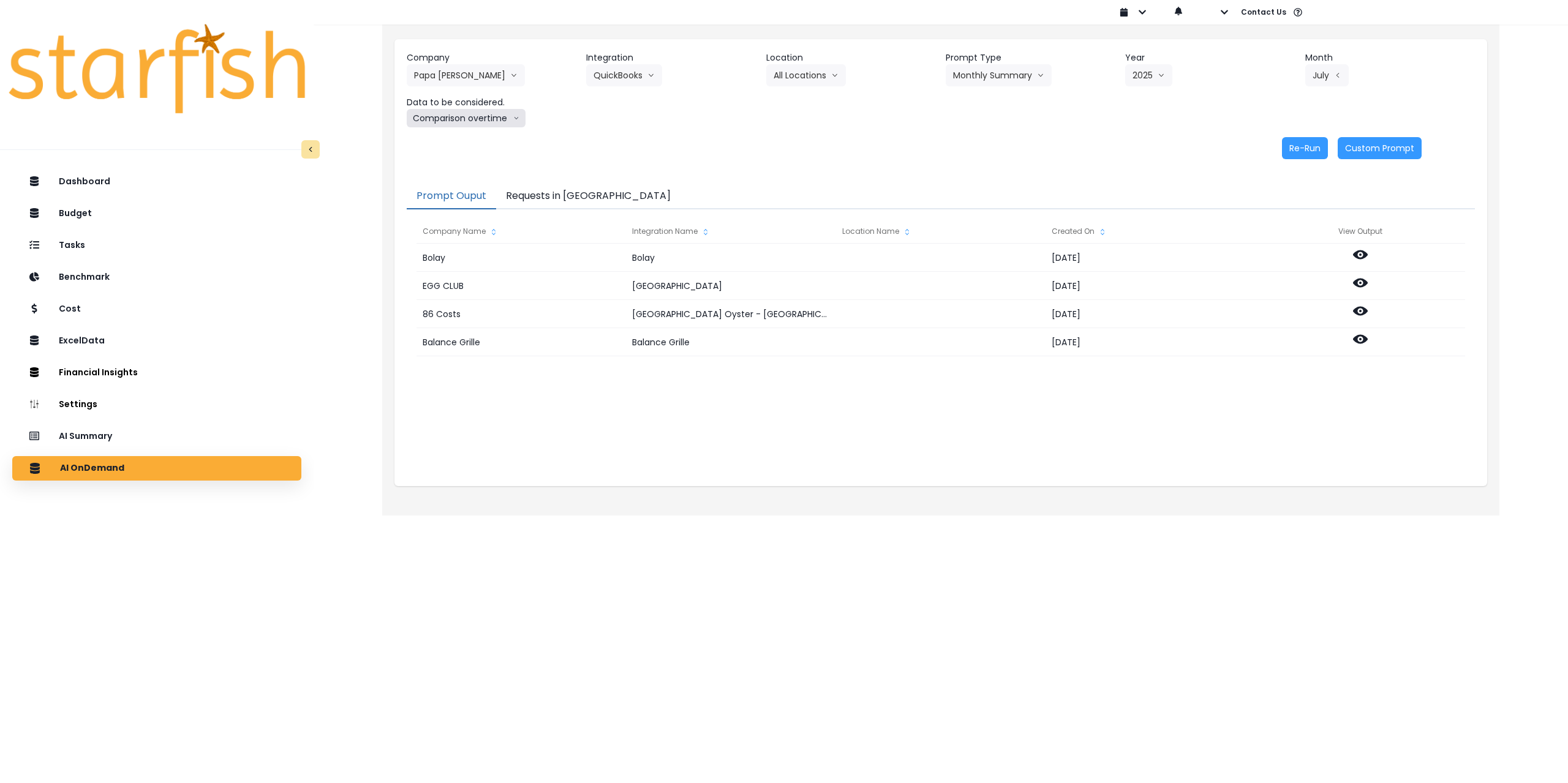
click at [477, 116] on button "Comparison overtime" at bounding box center [466, 118] width 119 height 18
drag, startPoint x: 468, startPoint y: 141, endPoint x: 1082, endPoint y: 166, distance: 614.5
click at [469, 141] on span "Comparison overtime" at bounding box center [455, 142] width 82 height 12
click at [1309, 150] on button "Re-Run" at bounding box center [1305, 148] width 46 height 22
click at [457, 119] on button "Comparison overtime" at bounding box center [466, 118] width 119 height 18
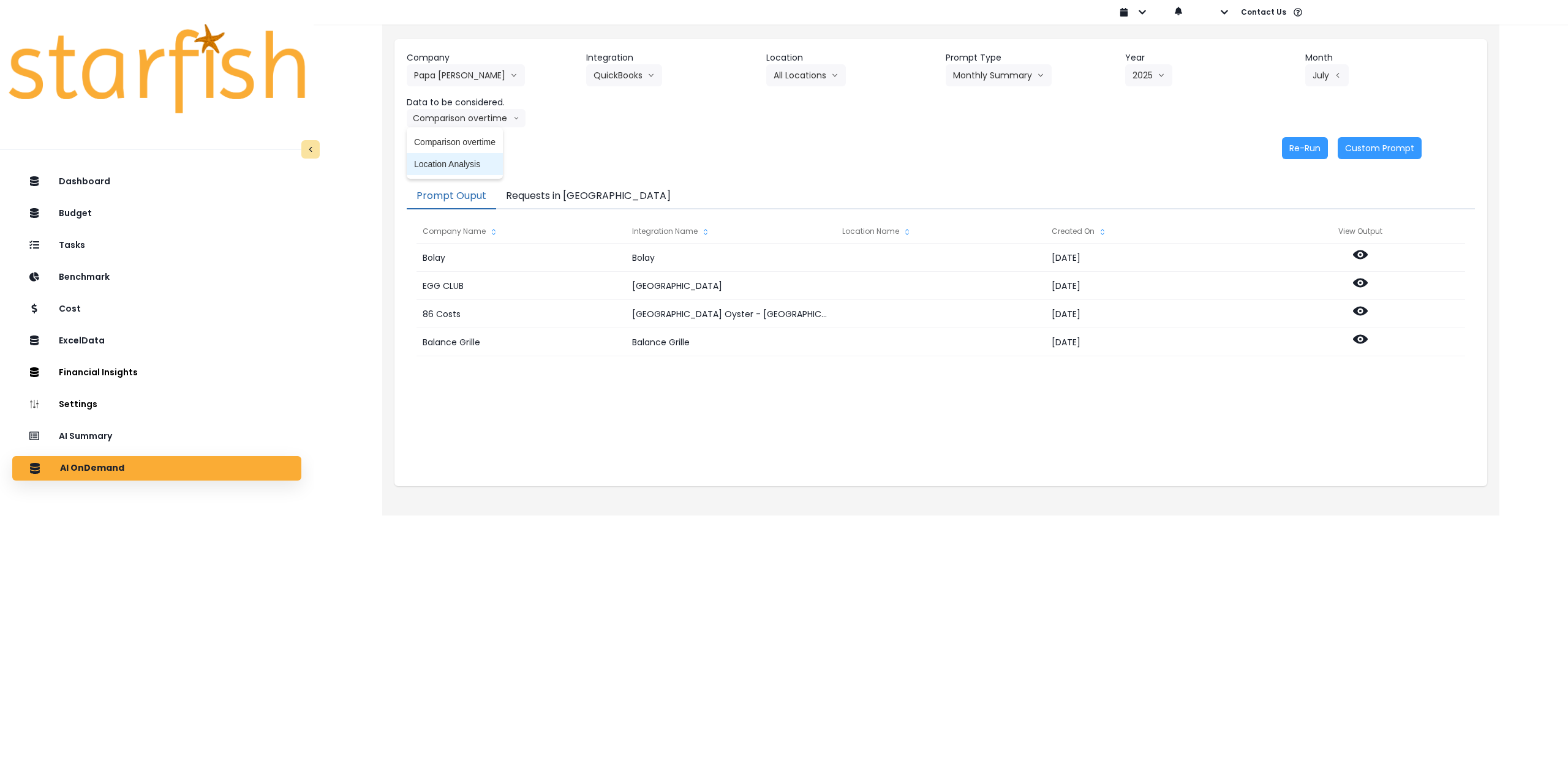
click at [446, 164] on span "Location Analysis" at bounding box center [455, 164] width 82 height 12
click at [1305, 156] on button "Re-Run" at bounding box center [1305, 148] width 46 height 22
